Goal: Navigation & Orientation: Find specific page/section

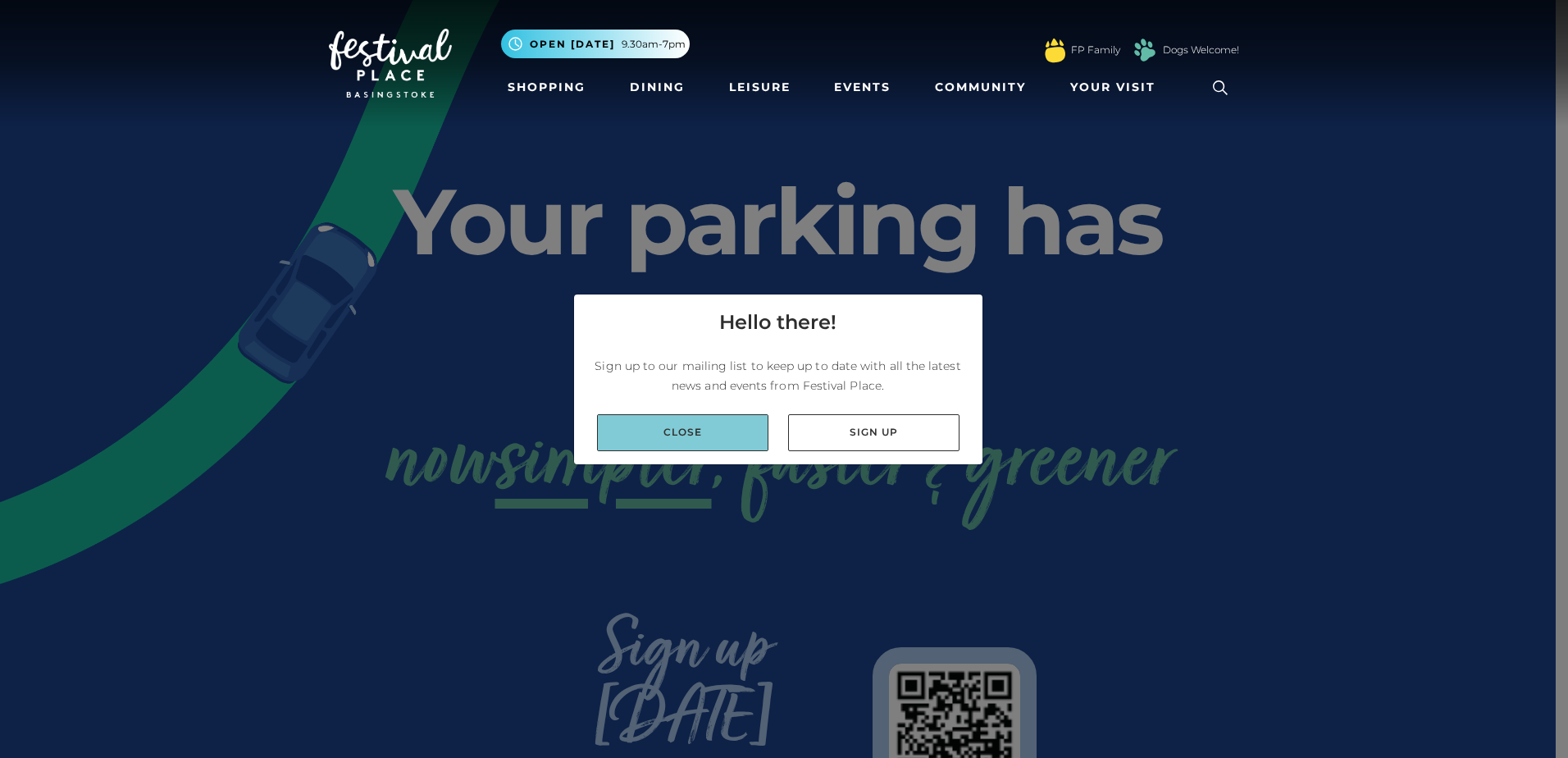
click at [691, 440] on link "Close" at bounding box center [682, 433] width 172 height 37
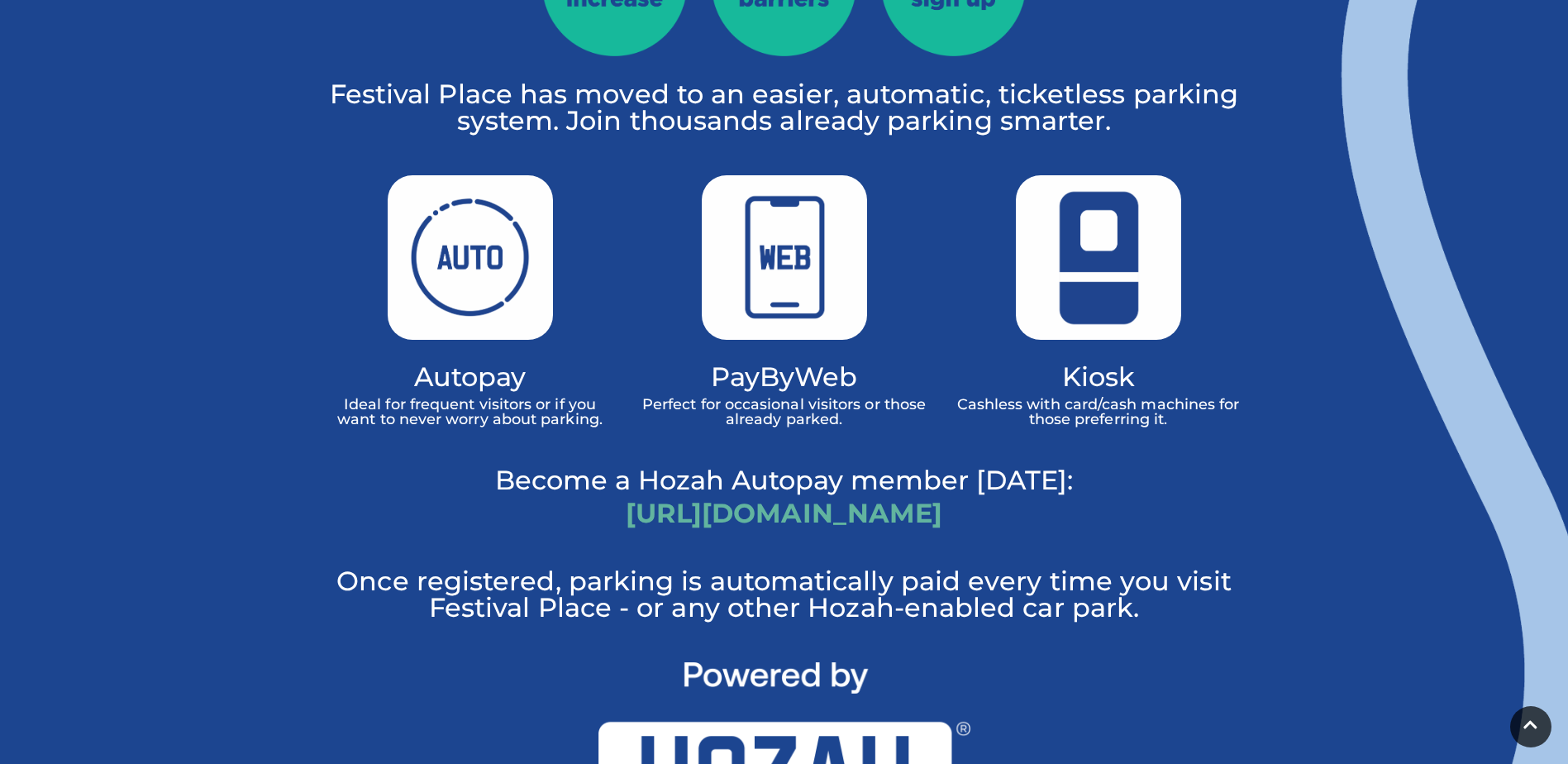
scroll to position [1075, 0]
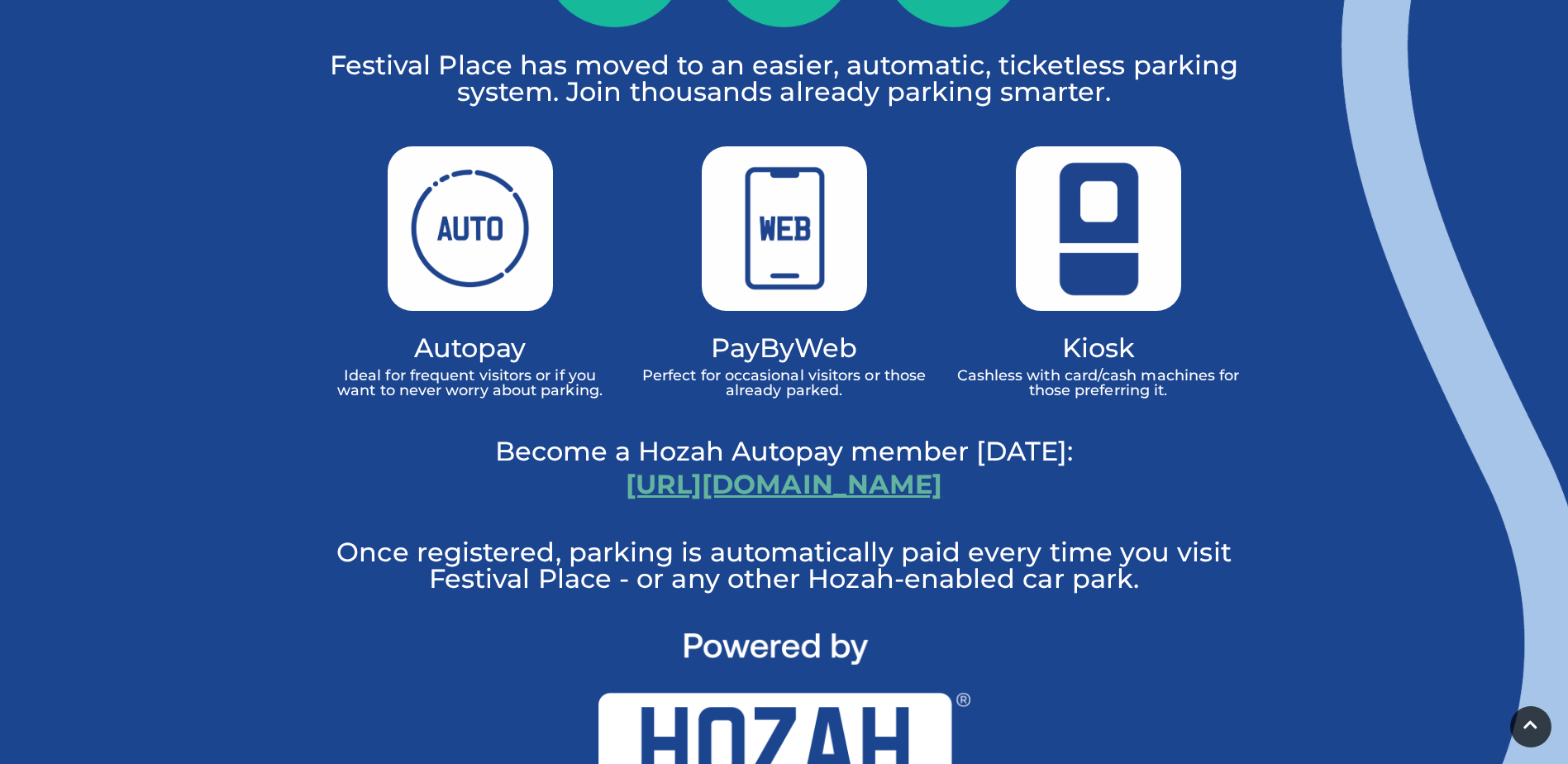
click at [626, 468] on link "[URL][DOMAIN_NAME]" at bounding box center [784, 484] width 317 height 32
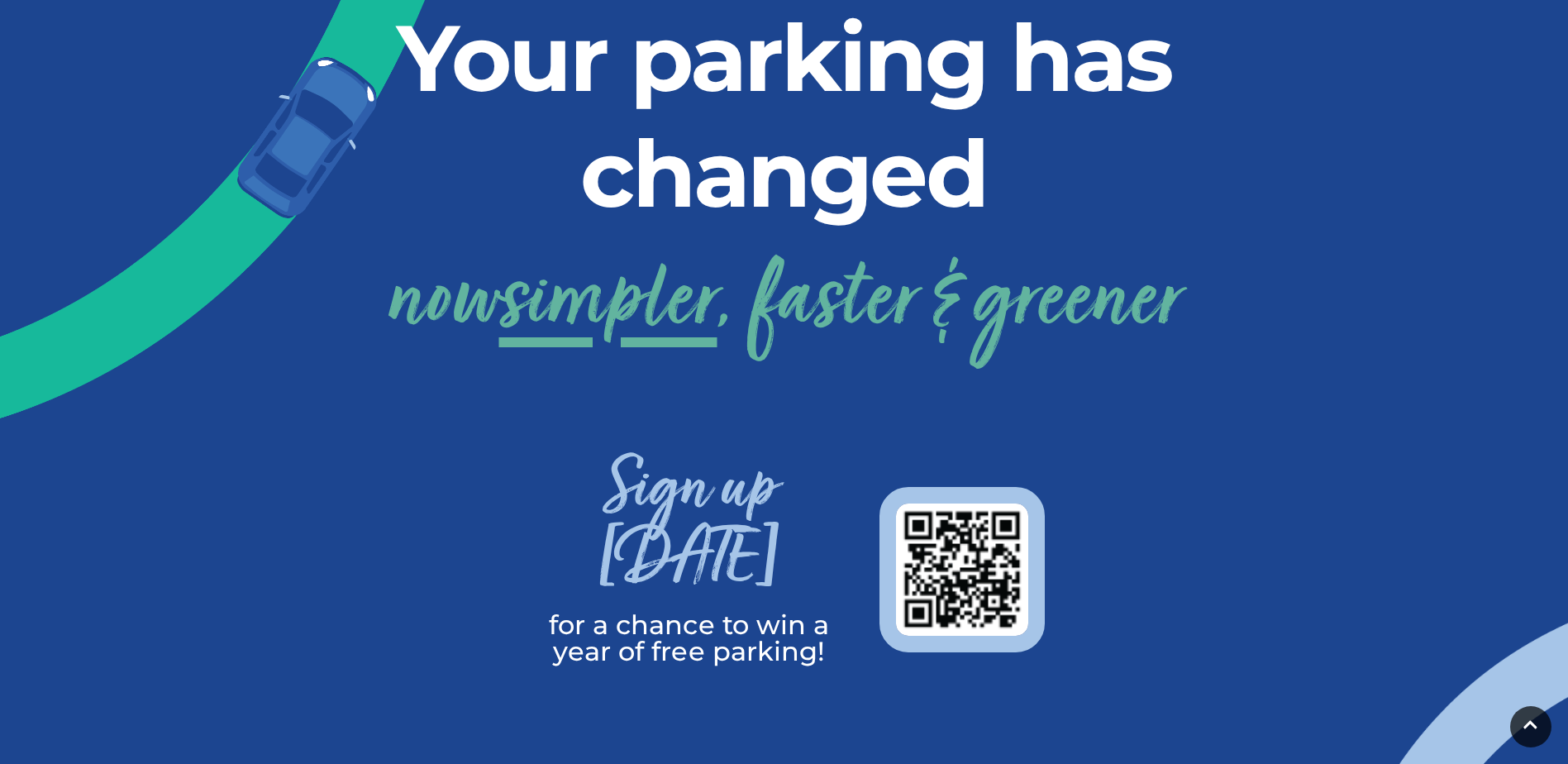
scroll to position [0, 0]
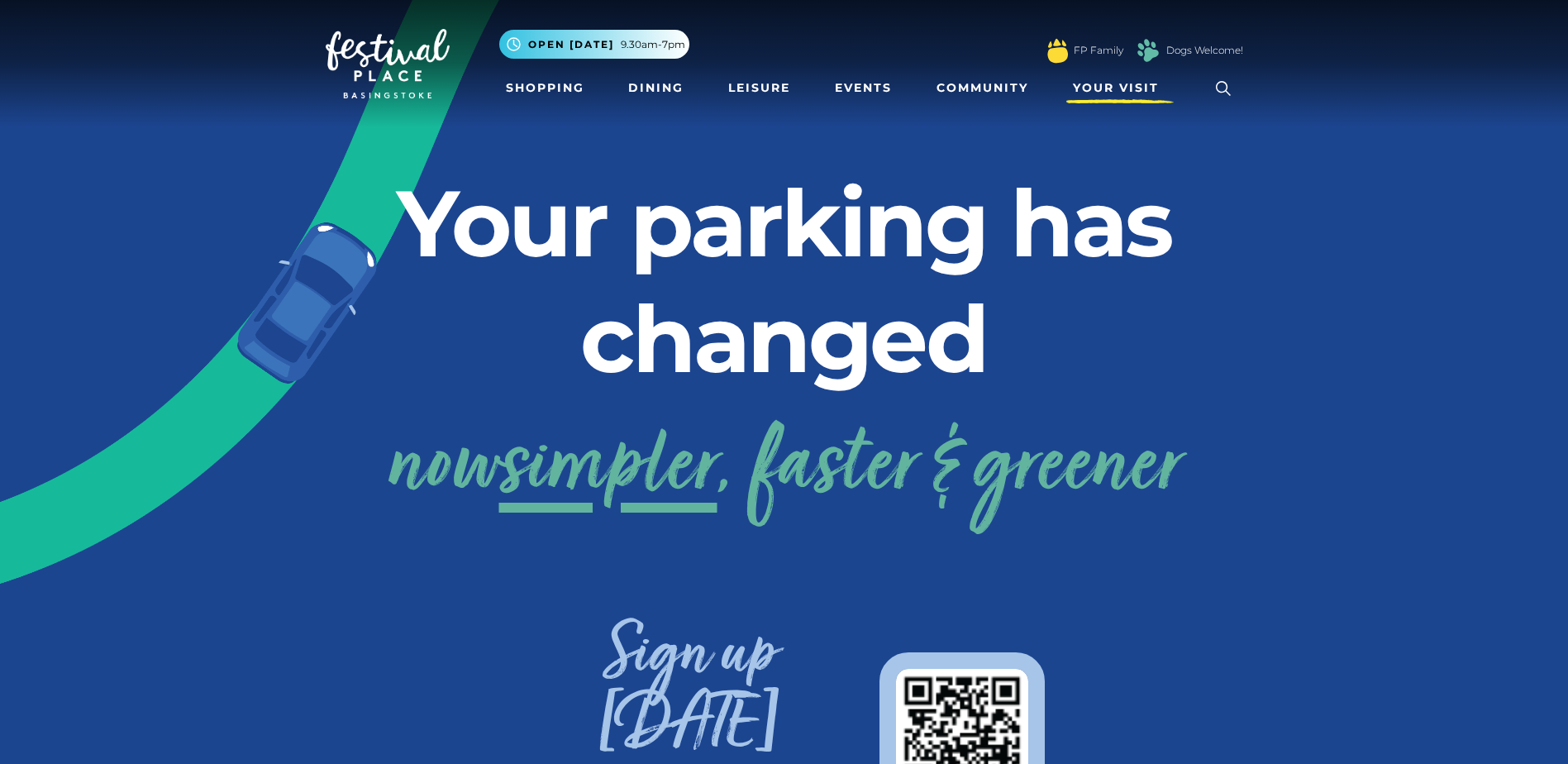
click at [1088, 82] on span "Your Visit" at bounding box center [1115, 87] width 86 height 17
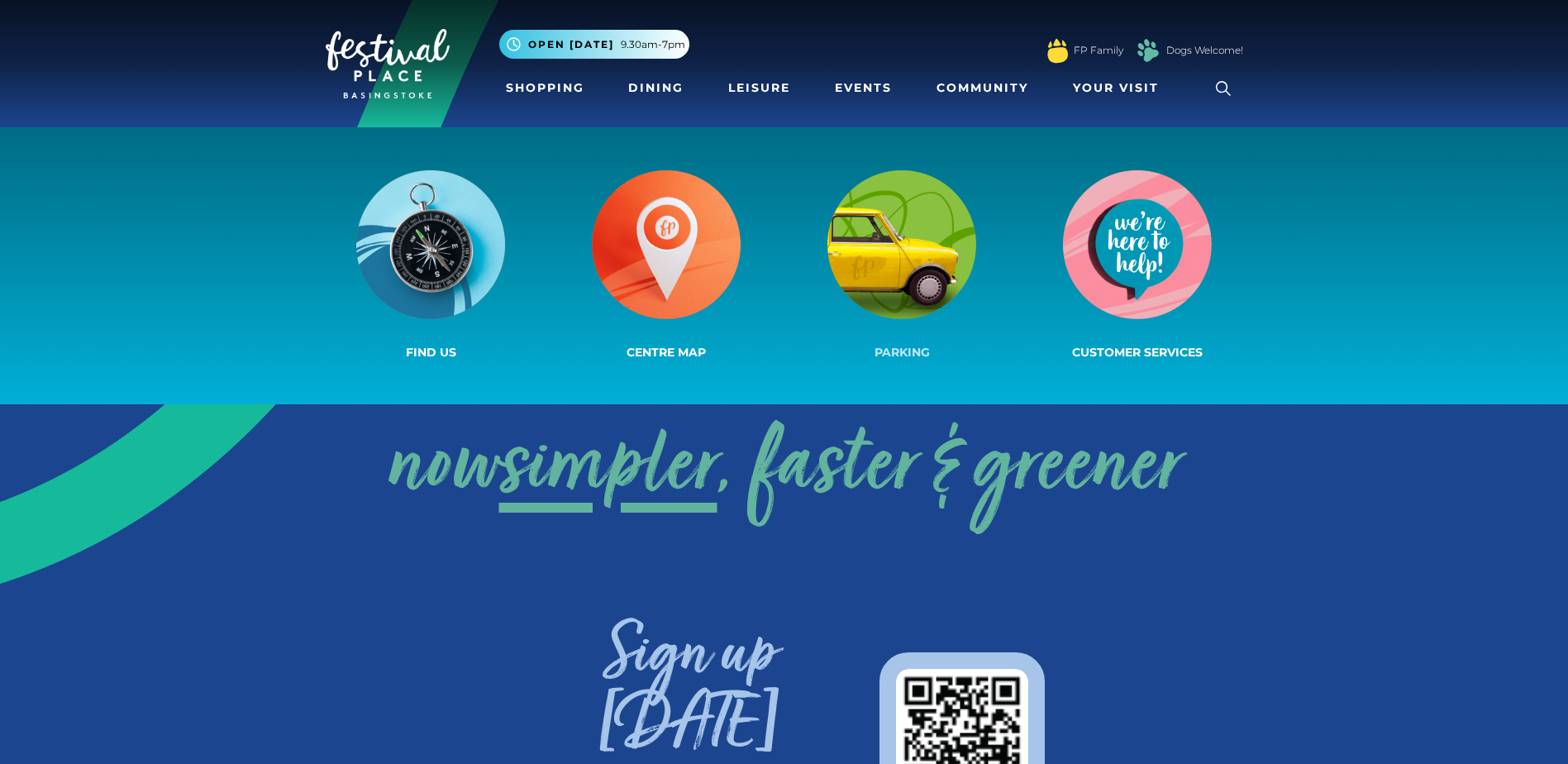
click at [877, 233] on img at bounding box center [902, 245] width 149 height 149
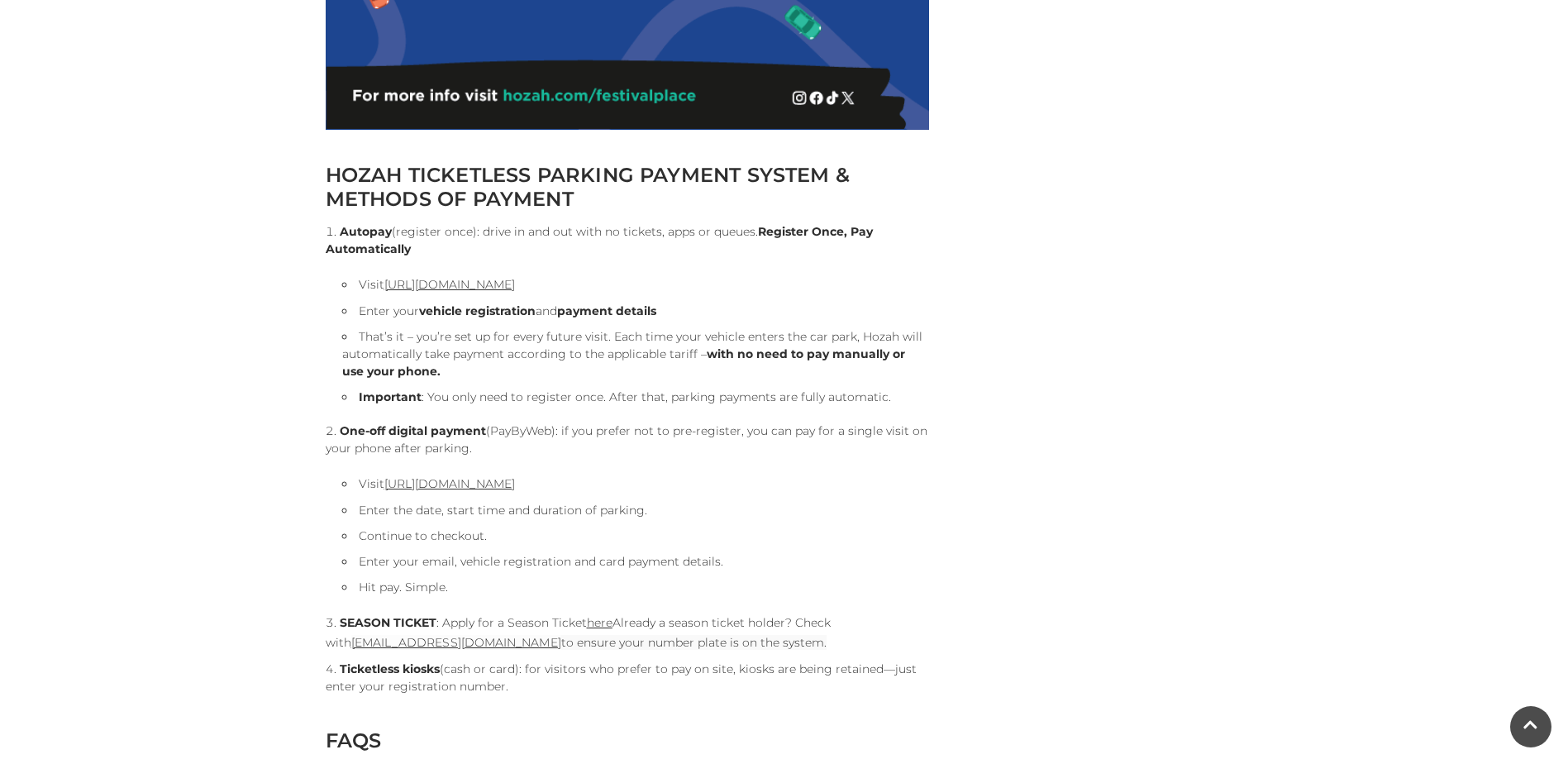
scroll to position [1654, 0]
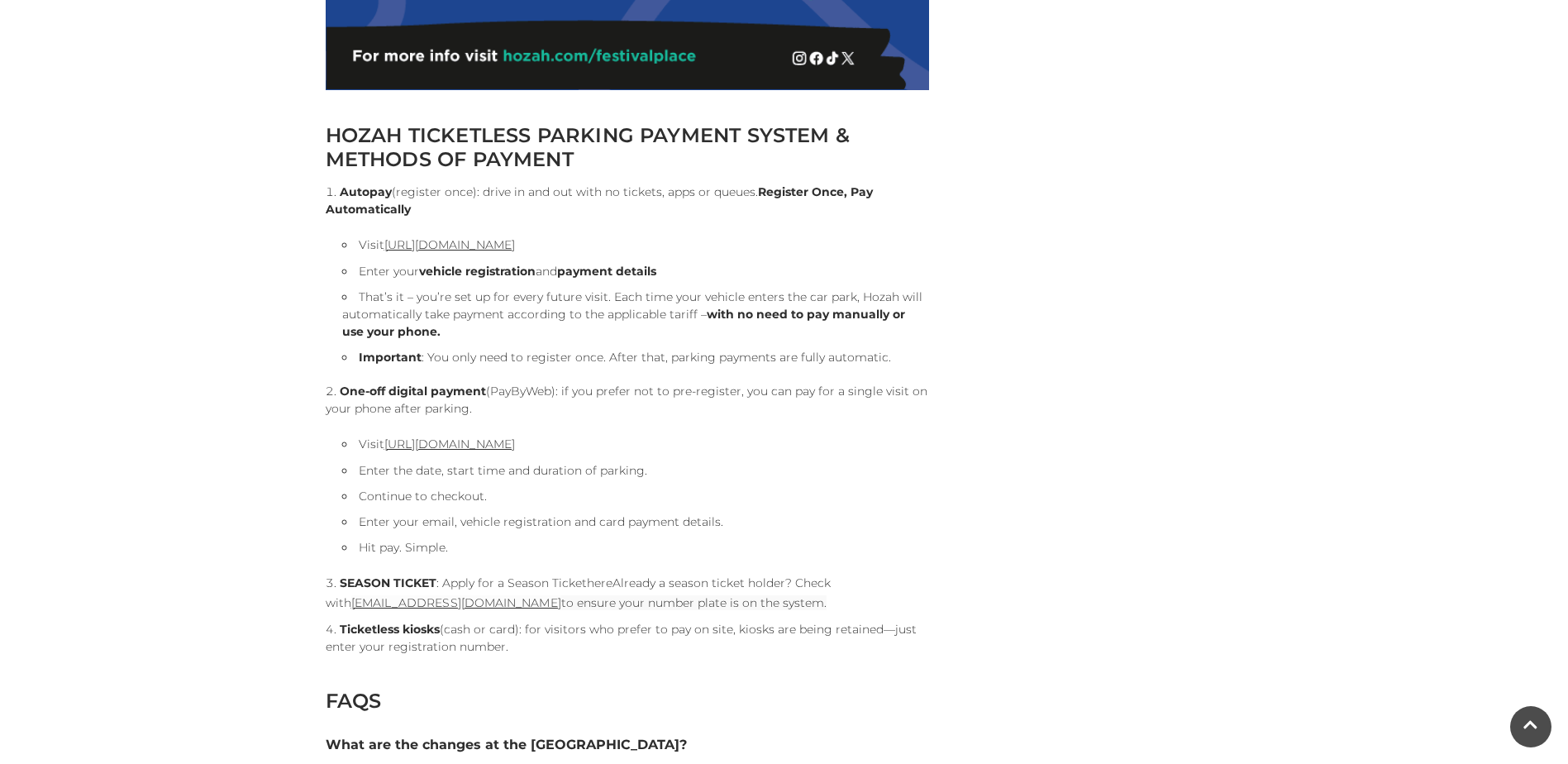
click at [598, 583] on link "here" at bounding box center [599, 583] width 26 height 15
